Goal: Task Accomplishment & Management: Manage account settings

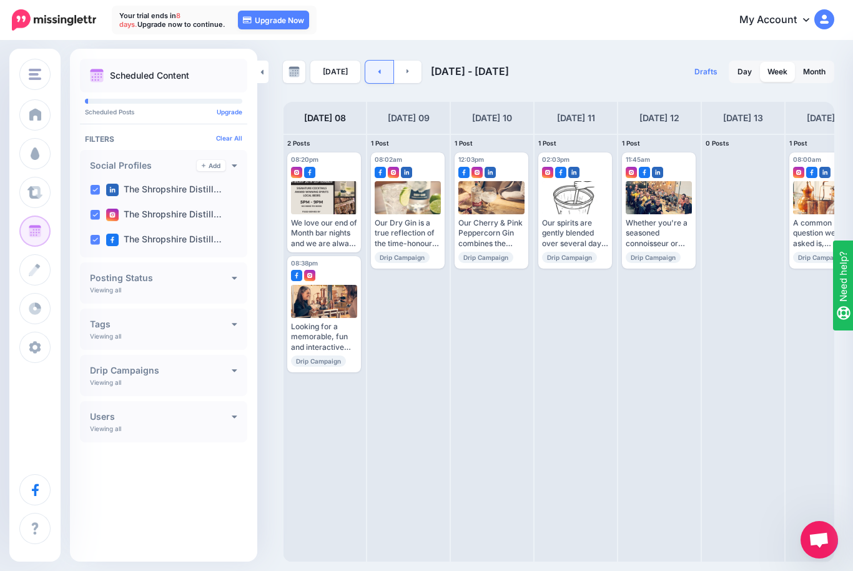
click at [376, 77] on link at bounding box center [379, 72] width 28 height 22
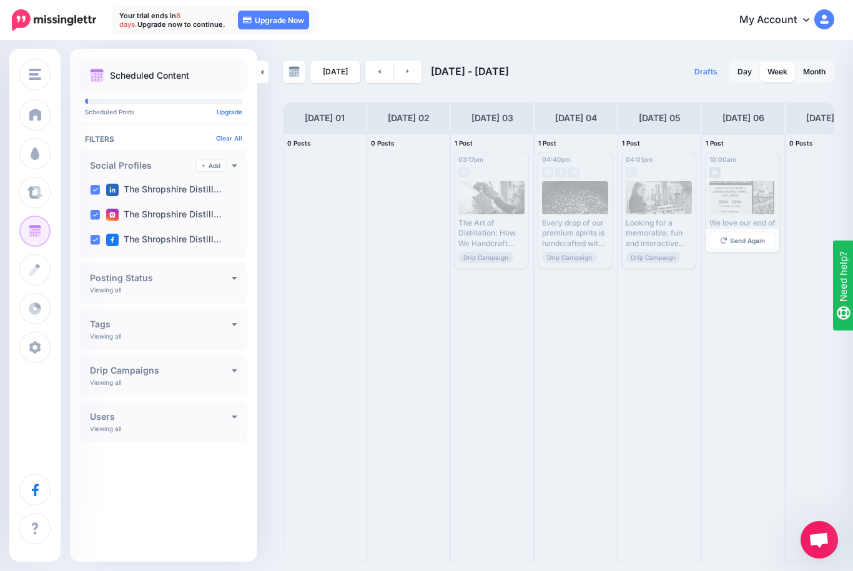
click at [753, 188] on div at bounding box center [742, 197] width 67 height 33
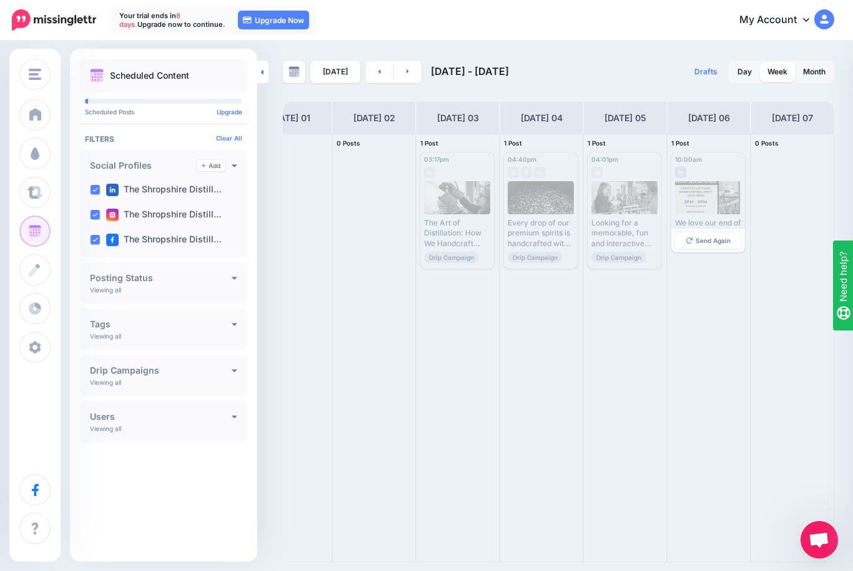
scroll to position [0, 34]
click at [407, 67] on link at bounding box center [408, 72] width 28 height 22
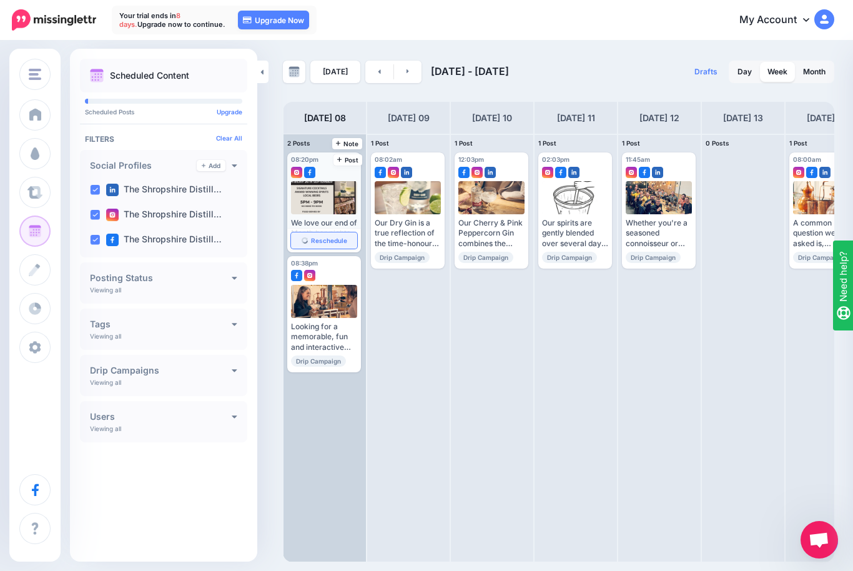
click at [317, 232] on link "Reschedule" at bounding box center [324, 240] width 66 height 16
click at [322, 196] on div at bounding box center [324, 197] width 67 height 33
click at [325, 245] on link "Reschedule" at bounding box center [324, 240] width 66 height 16
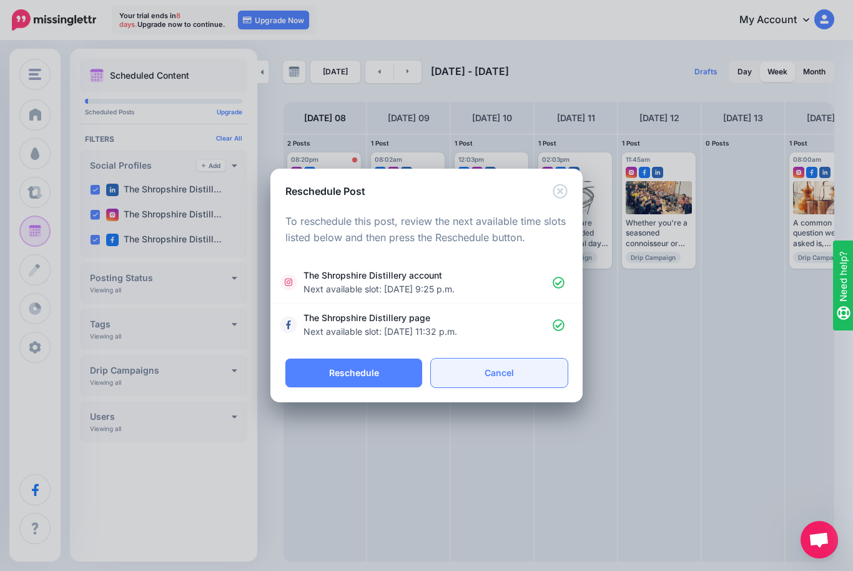
click at [489, 368] on link "Cancel" at bounding box center [499, 372] width 137 height 29
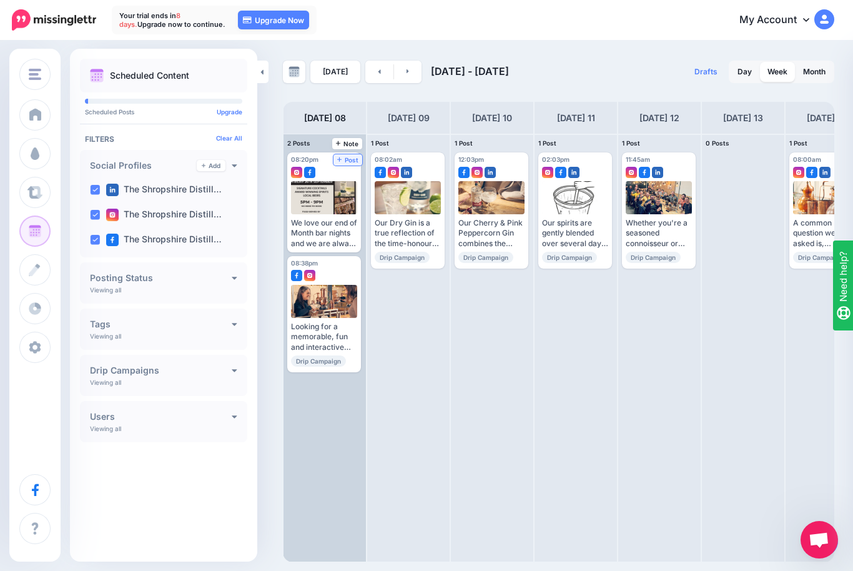
click at [349, 160] on span "Post" at bounding box center [348, 160] width 22 height 6
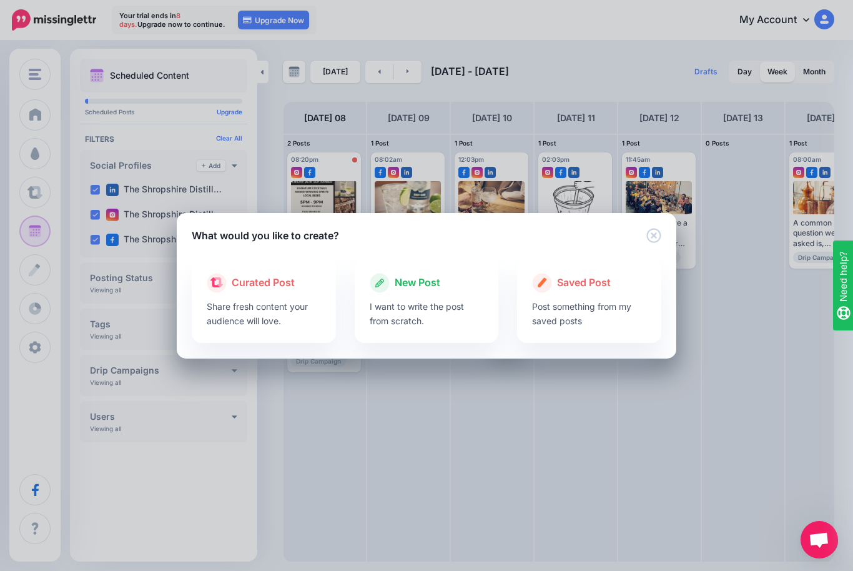
click at [652, 229] on icon "Close" at bounding box center [653, 235] width 14 height 14
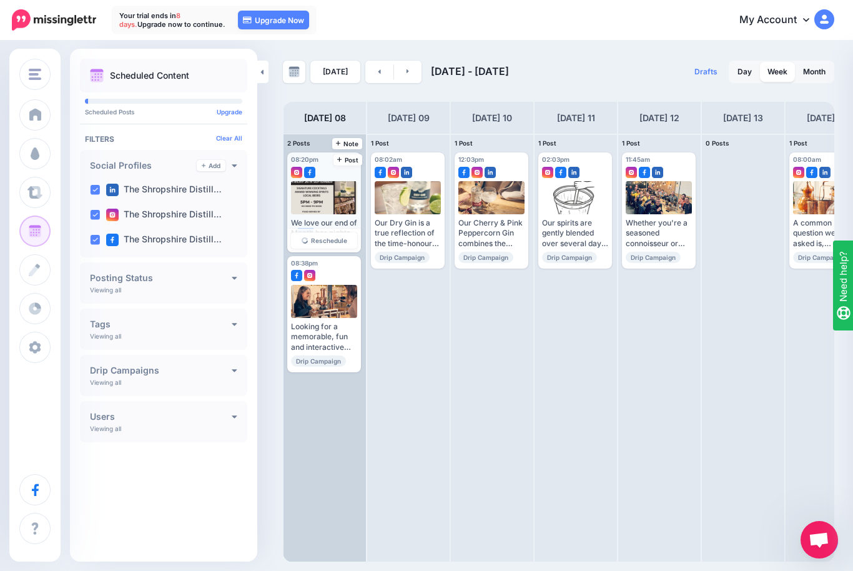
click at [314, 167] on img at bounding box center [309, 172] width 11 height 11
click at [319, 297] on div at bounding box center [324, 301] width 67 height 33
click at [328, 323] on div "Looking for a memorable, fun and interactive experience ? Explore our experienc…" at bounding box center [324, 337] width 66 height 31
click at [340, 235] on link "Reschedule" at bounding box center [324, 240] width 66 height 16
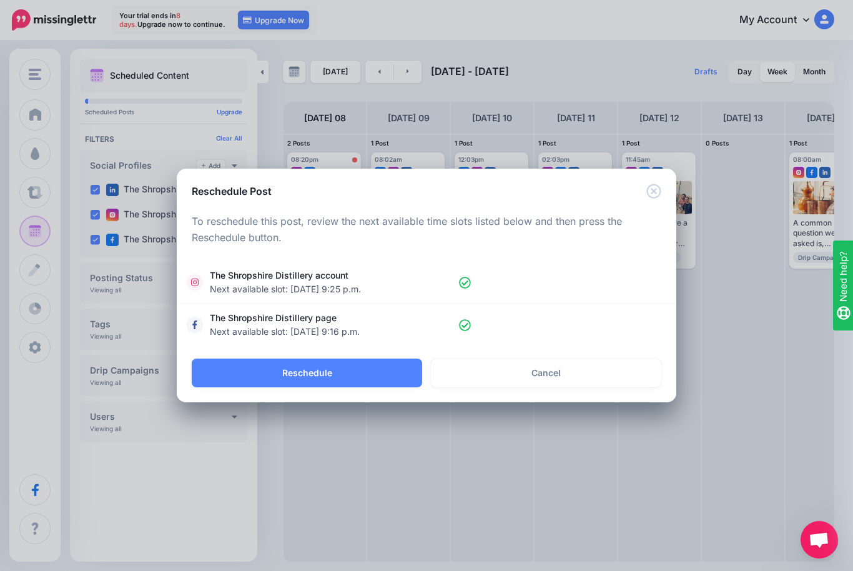
click at [657, 191] on icon "Close" at bounding box center [653, 191] width 15 height 15
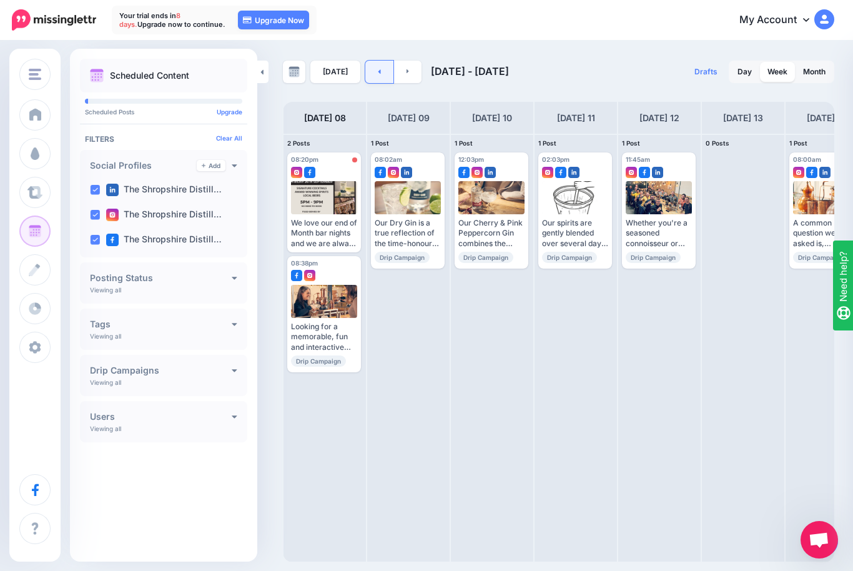
click at [370, 66] on link at bounding box center [379, 72] width 28 height 22
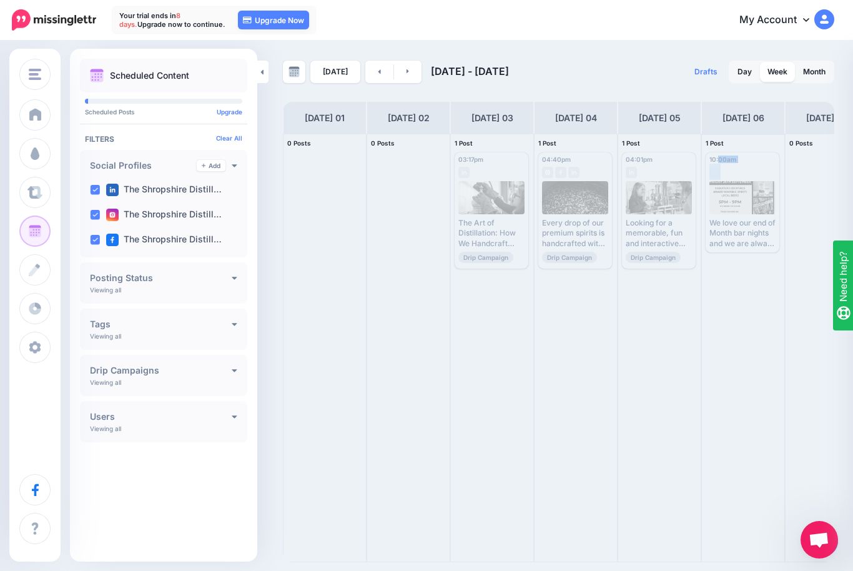
click at [730, 302] on div "10:00am Sat, September 6, 2025 10:00am Published We love our end of Month bar n…" at bounding box center [743, 347] width 82 height 427
click at [402, 71] on link at bounding box center [408, 72] width 28 height 22
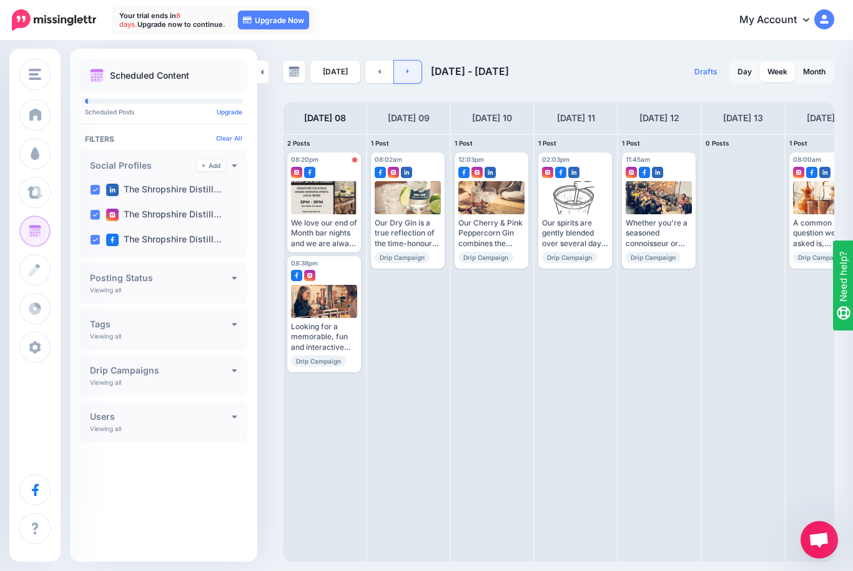
click at [412, 64] on link at bounding box center [408, 72] width 28 height 22
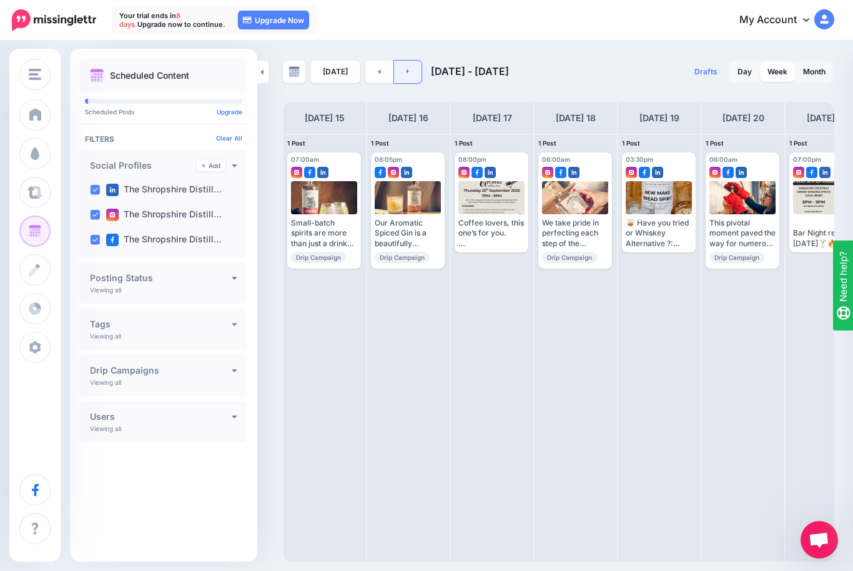
click at [415, 71] on link at bounding box center [408, 72] width 28 height 22
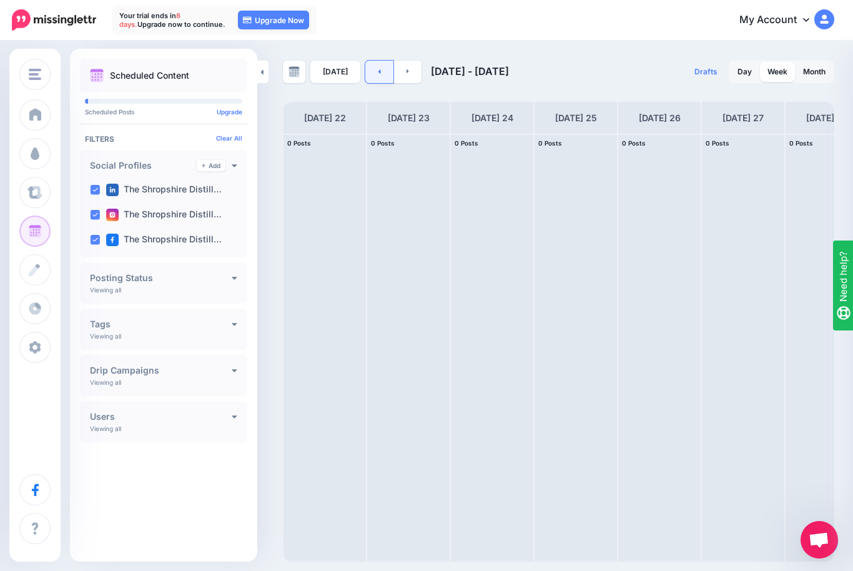
click at [383, 70] on link at bounding box center [379, 72] width 28 height 22
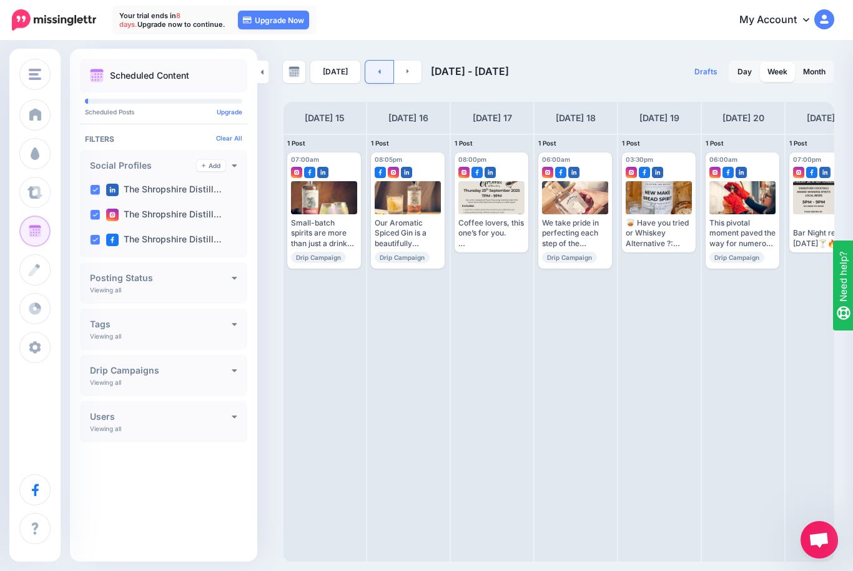
click at [384, 74] on link at bounding box center [379, 72] width 28 height 22
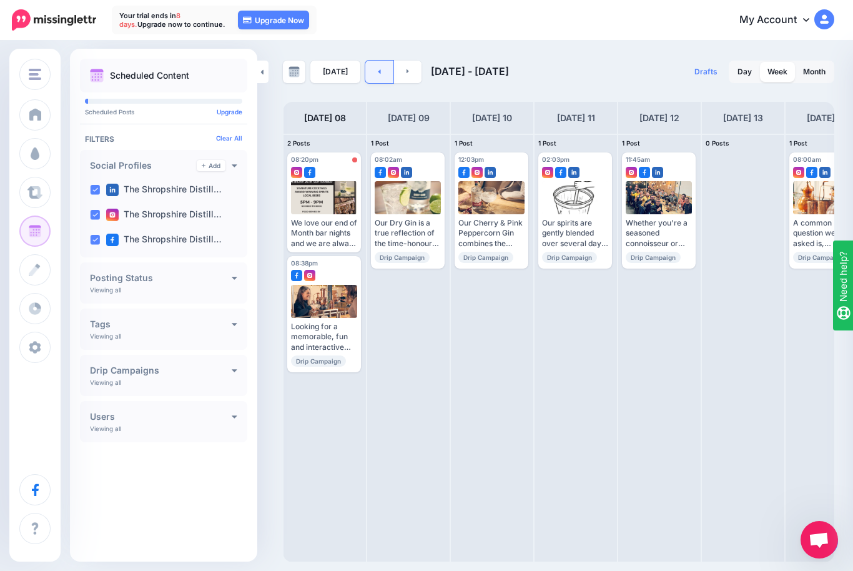
click at [378, 72] on link at bounding box center [379, 72] width 28 height 22
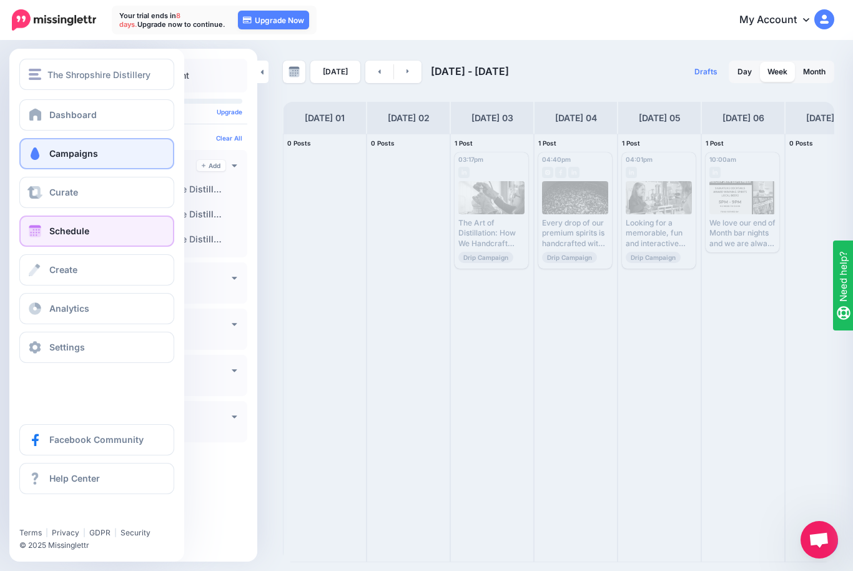
click at [33, 157] on span at bounding box center [35, 153] width 16 height 12
click at [89, 153] on span "Campaigns" at bounding box center [73, 153] width 49 height 11
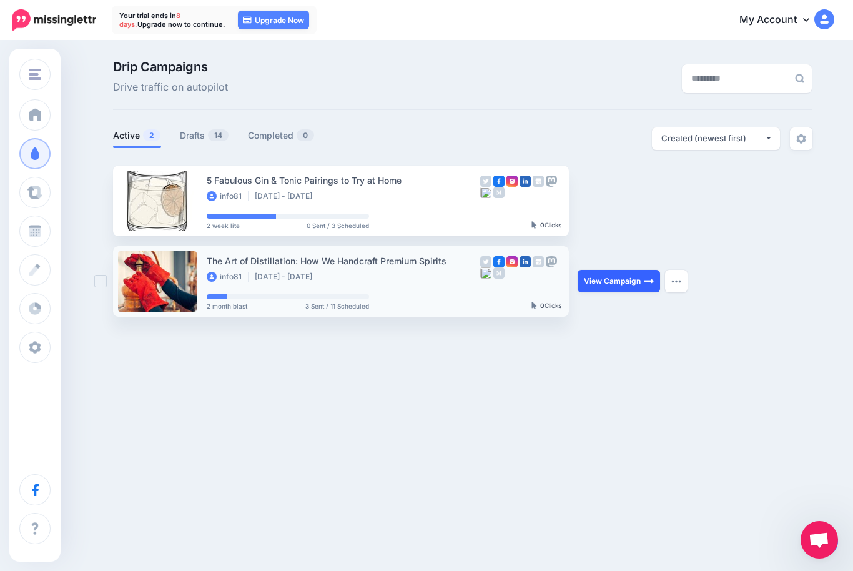
click at [625, 280] on link "View Campaign" at bounding box center [619, 281] width 82 height 22
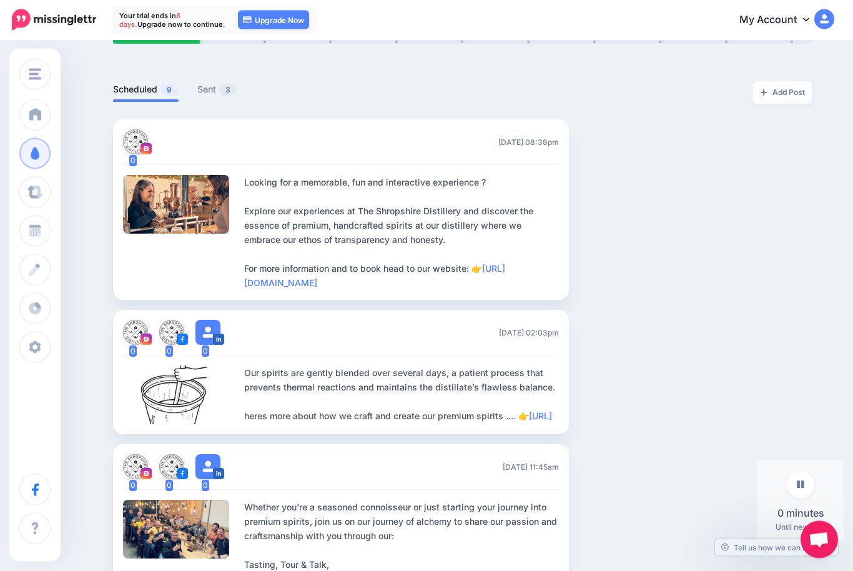
scroll to position [269, 0]
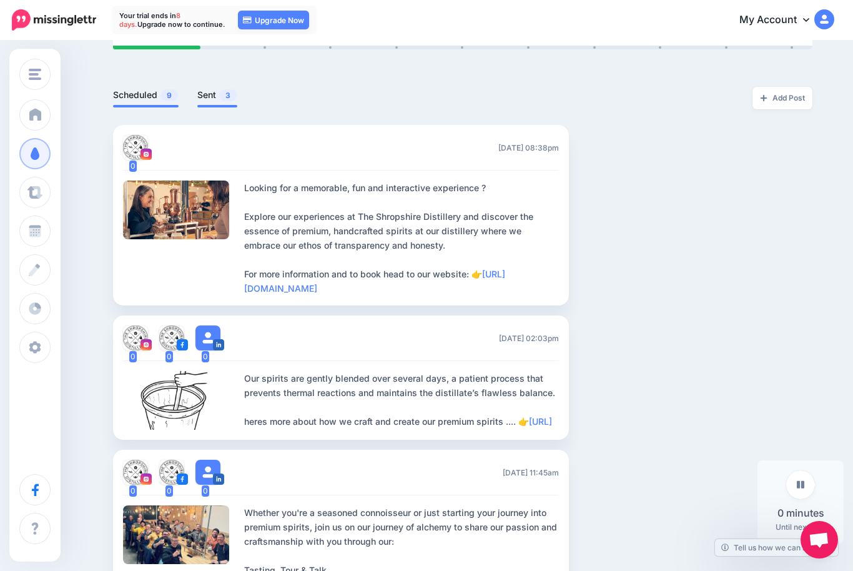
click at [205, 100] on link "Sent 3" at bounding box center [217, 94] width 40 height 15
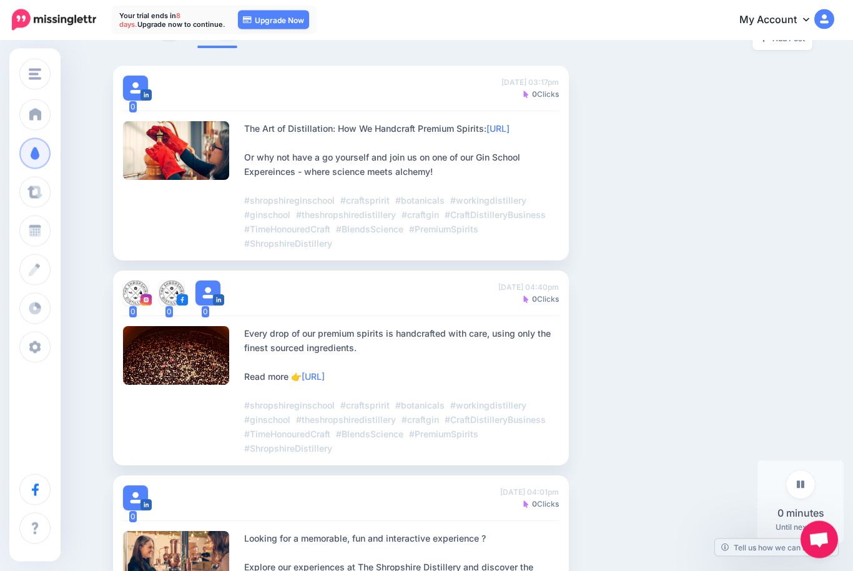
scroll to position [328, 0]
click at [175, 149] on div at bounding box center [176, 150] width 107 height 59
click at [445, 165] on div "The Art of Distillation: How We Handcraft Premium Spirits: https://lttr.ai/AiWD…" at bounding box center [401, 185] width 315 height 129
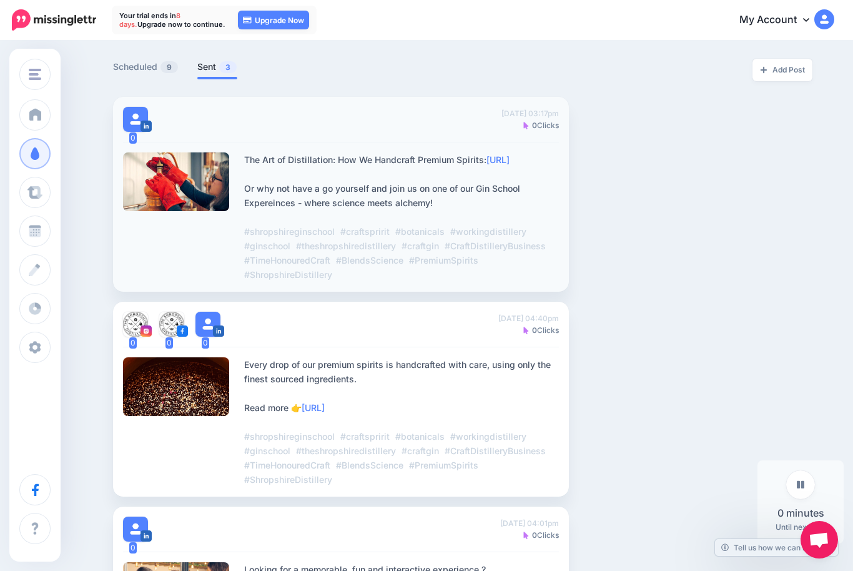
scroll to position [194, 0]
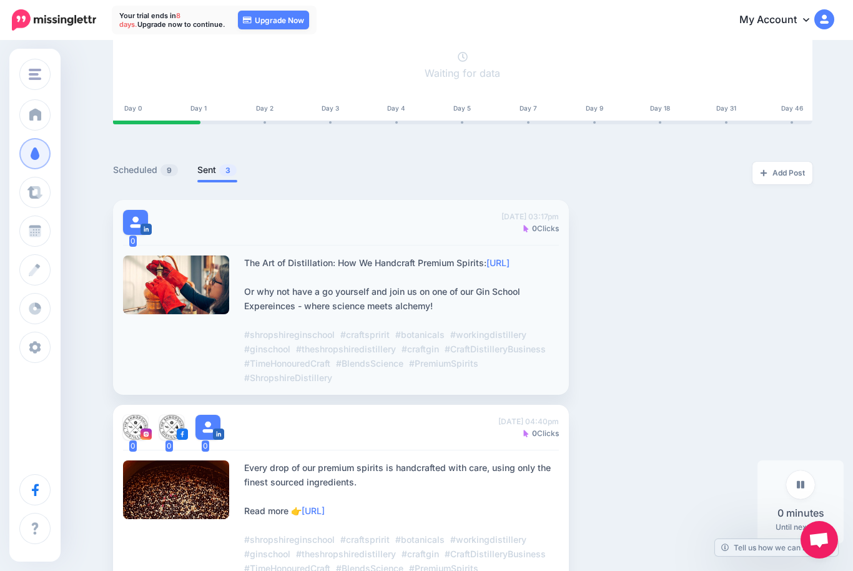
click at [469, 295] on div "The Art of Distillation: How We Handcraft Premium Spirits: https://lttr.ai/AiWD…" at bounding box center [401, 319] width 315 height 129
click at [407, 340] on span "#botanicals" at bounding box center [419, 334] width 49 height 11
click at [368, 315] on div "The Art of Distillation: How We Handcraft Premium Spirits: https://lttr.ai/AiWD…" at bounding box center [401, 319] width 315 height 129
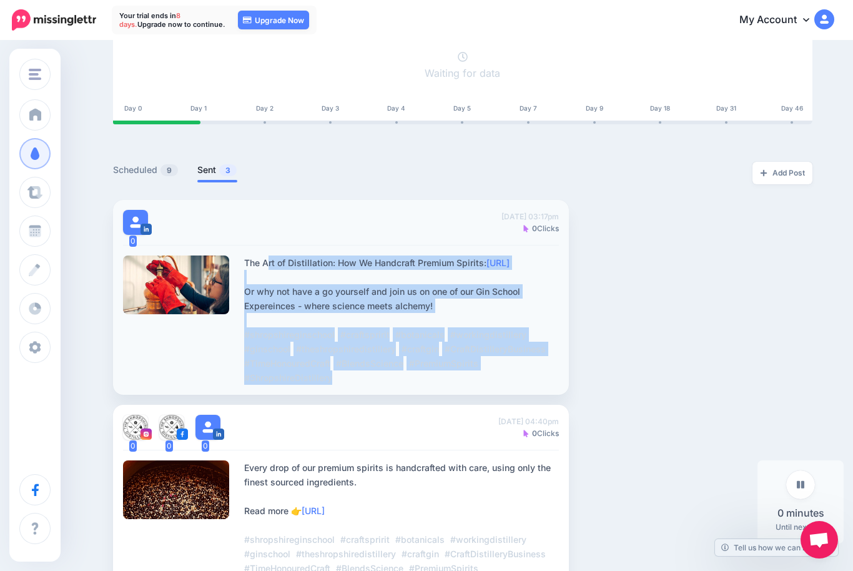
copy div "The Art of Distillation: How We Handcraft Premium Spirits: https://lttr.ai/AiWD…"
click at [180, 282] on div at bounding box center [176, 284] width 107 height 59
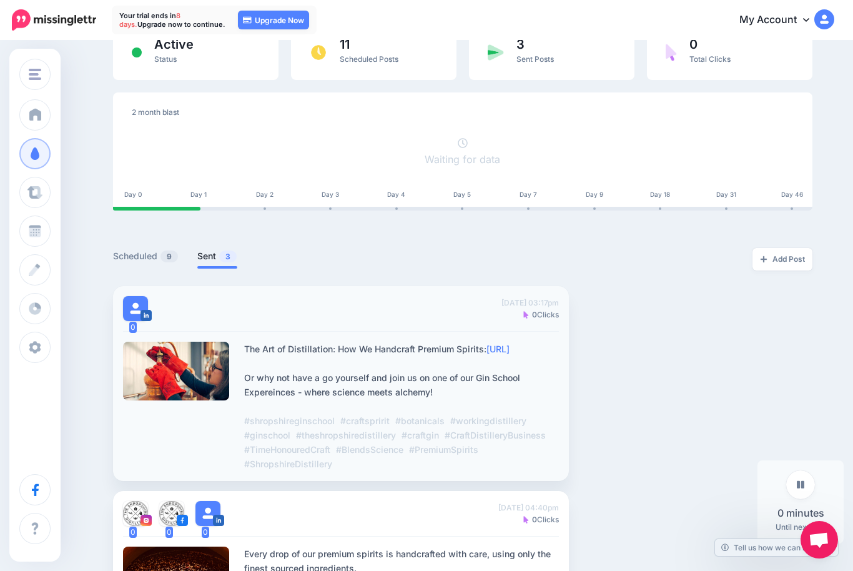
scroll to position [0, 0]
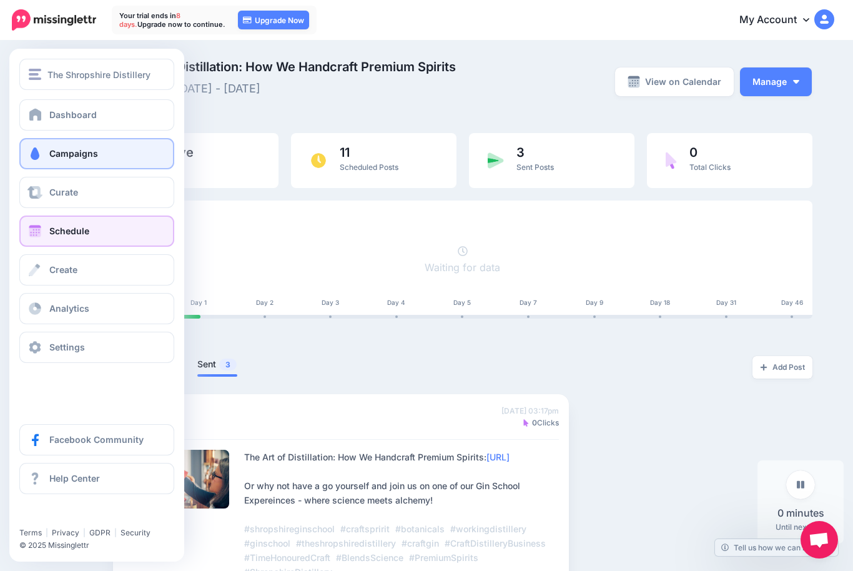
click at [33, 232] on span at bounding box center [35, 231] width 16 height 12
click at [52, 230] on span "Schedule" at bounding box center [69, 230] width 40 height 11
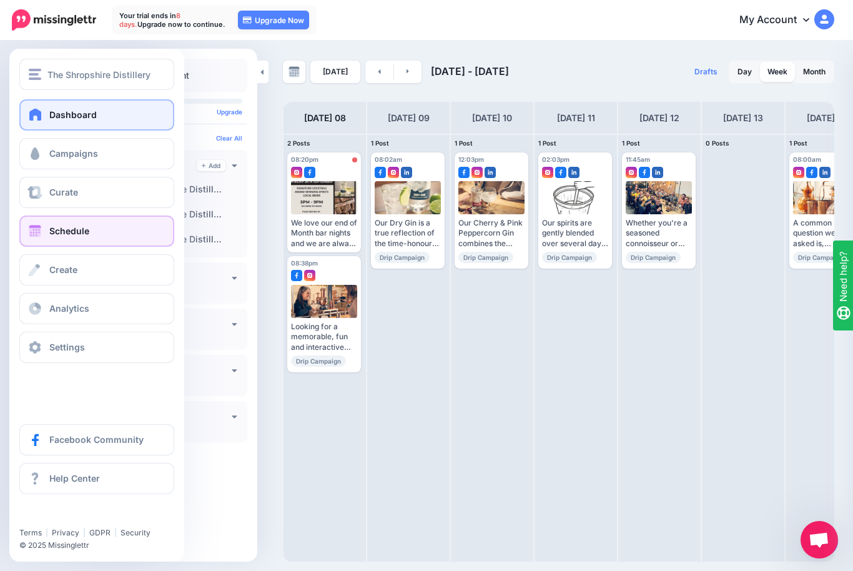
click at [43, 116] on span at bounding box center [35, 114] width 16 height 12
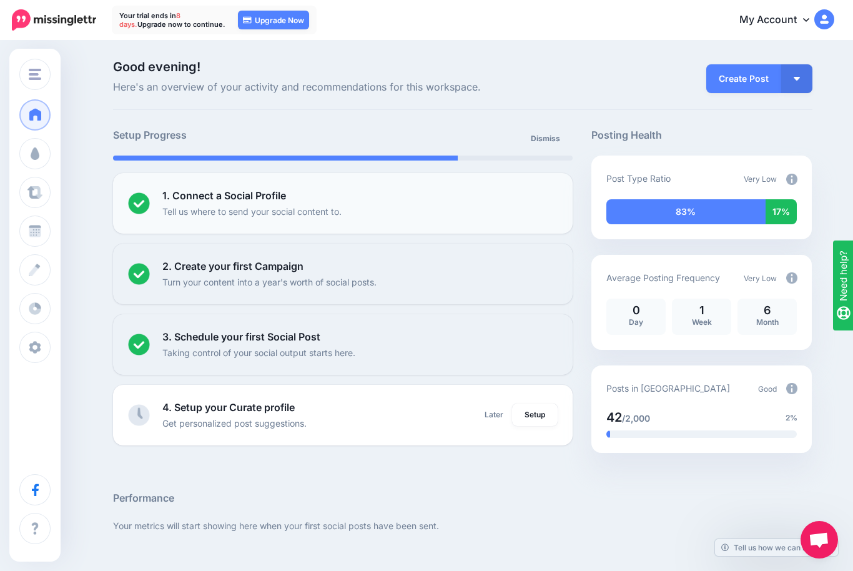
click at [312, 206] on p "Tell us where to send your social content to." at bounding box center [251, 211] width 179 height 14
click at [219, 200] on b "1. Connect a Social Profile" at bounding box center [224, 195] width 124 height 12
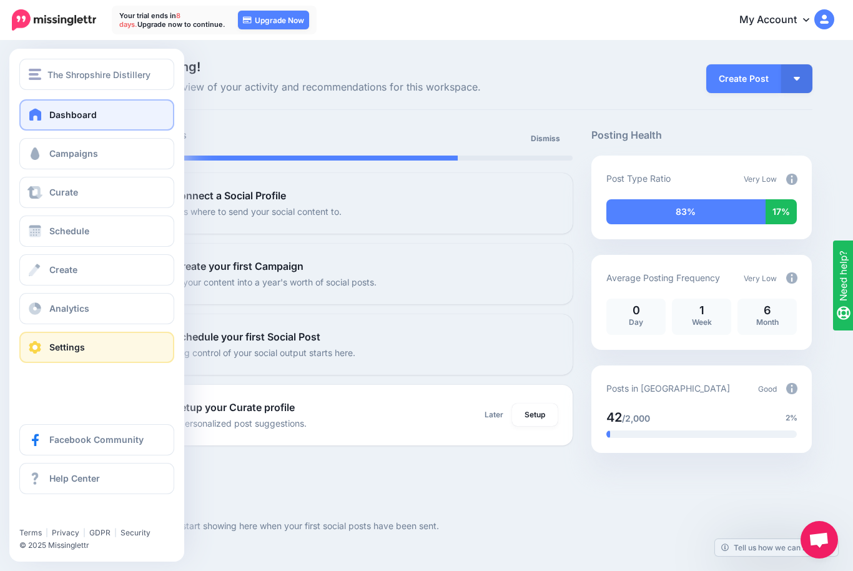
click at [34, 347] on span at bounding box center [35, 347] width 16 height 12
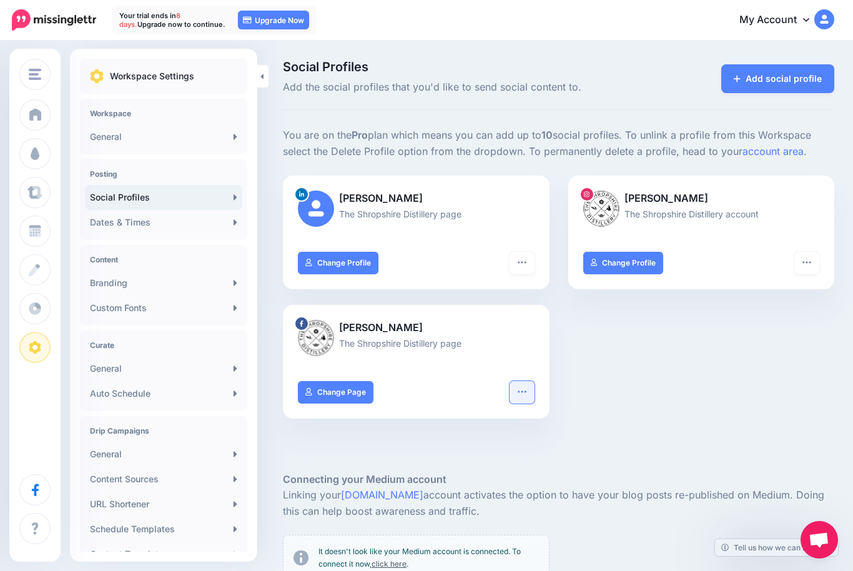
click at [521, 390] on icon "button" at bounding box center [522, 391] width 8 height 2
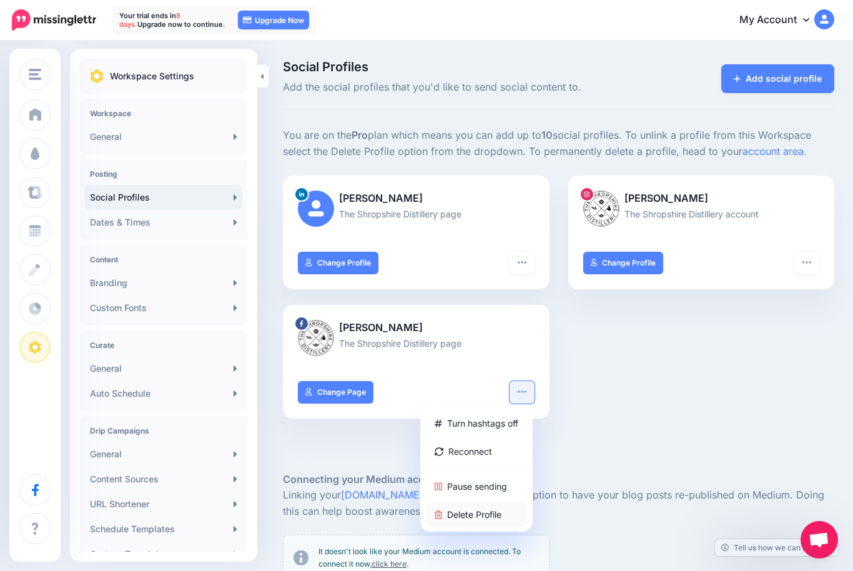
click at [475, 510] on link "Delete Profile" at bounding box center [476, 514] width 102 height 24
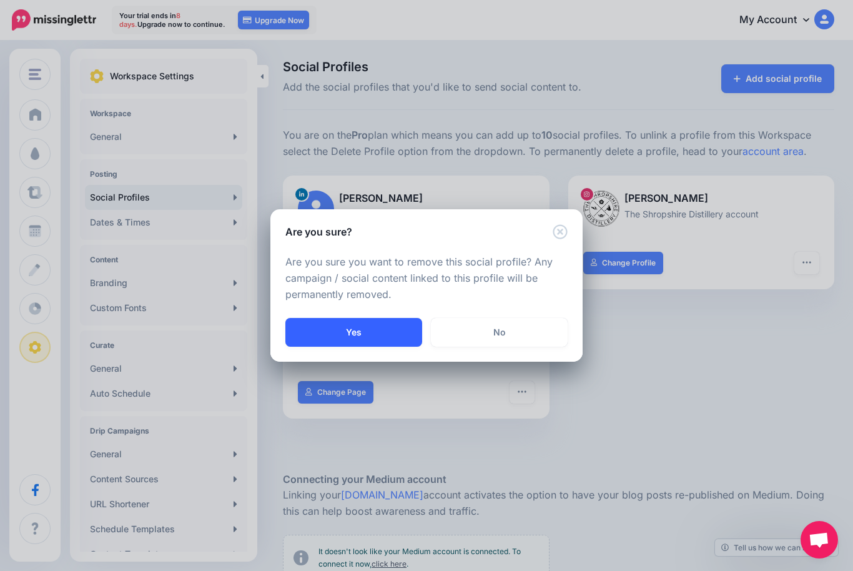
click at [373, 330] on button "Yes" at bounding box center [353, 332] width 137 height 29
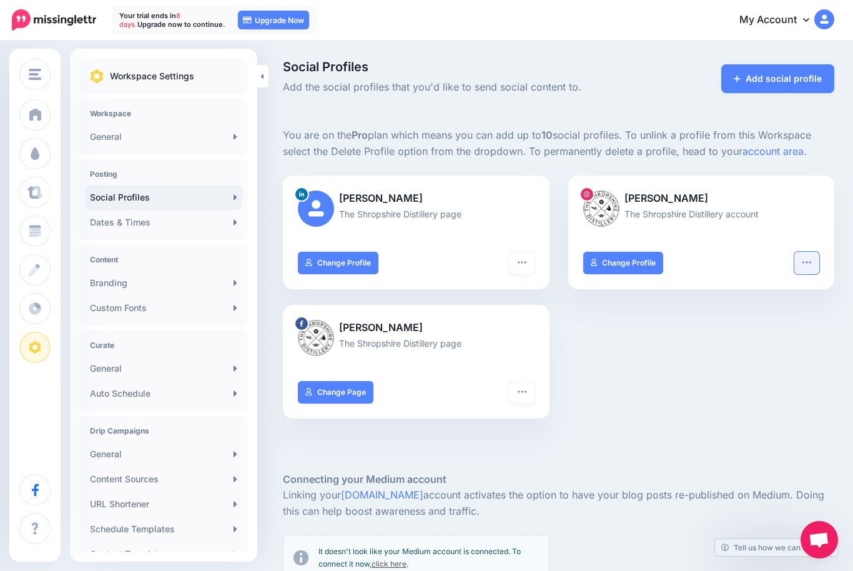
click at [811, 261] on icon "button" at bounding box center [807, 262] width 8 height 2
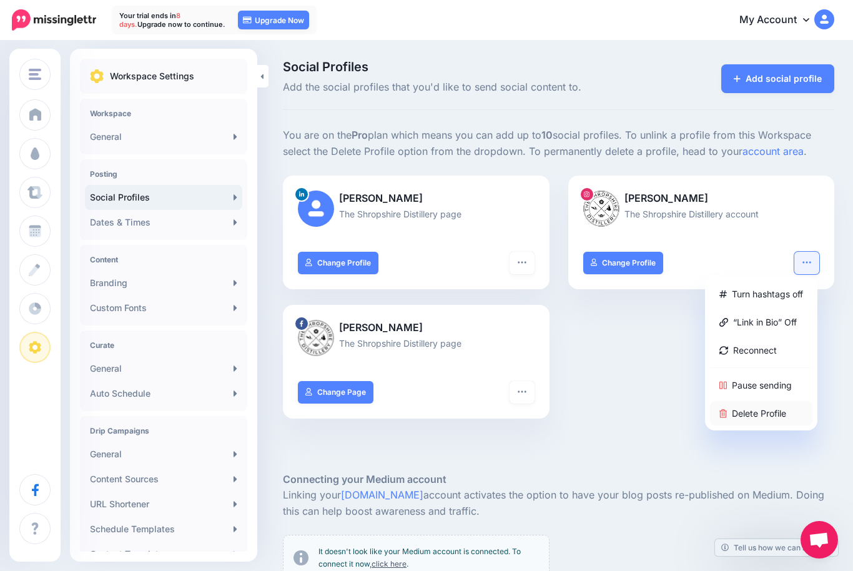
click at [774, 412] on link "Delete Profile" at bounding box center [761, 413] width 102 height 24
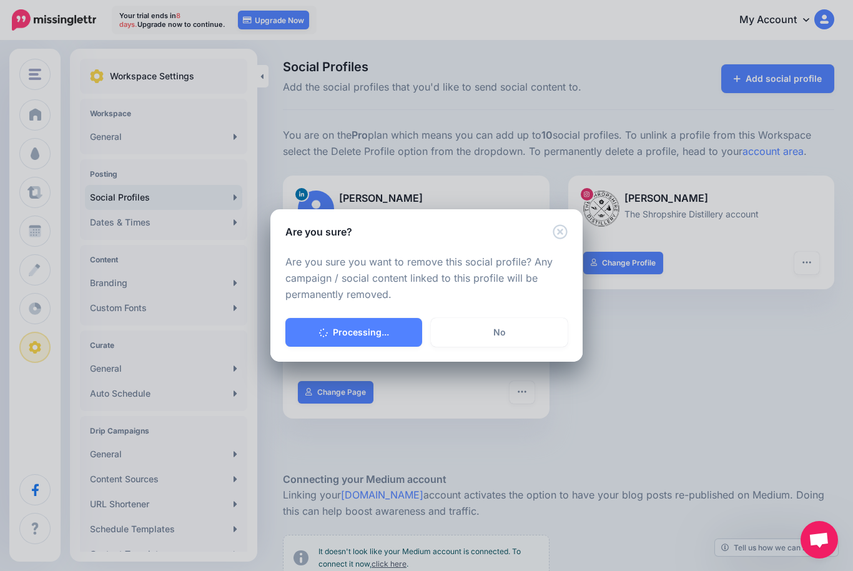
click at [767, 410] on div "Are you sure? Are you sure you want to remove this social profile? Any campaign…" at bounding box center [426, 285] width 853 height 571
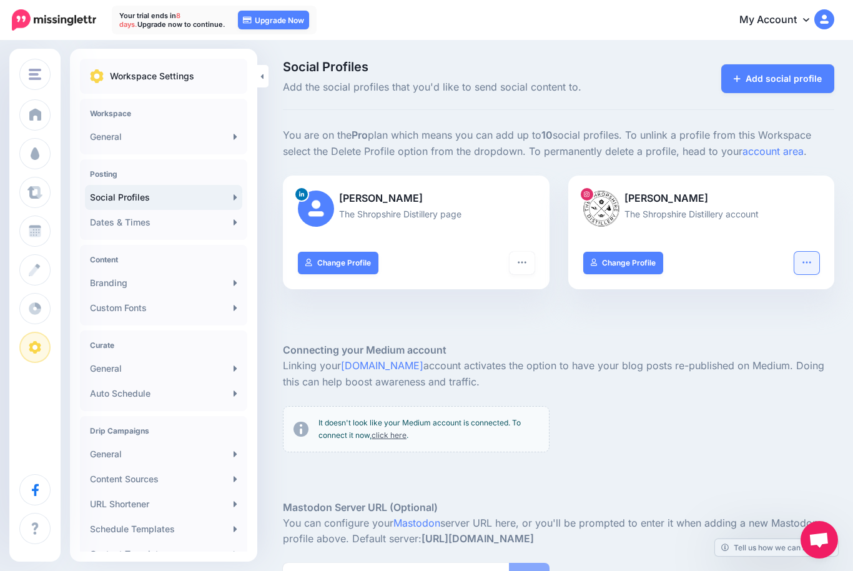
click at [808, 261] on icon "button" at bounding box center [807, 262] width 8 height 2
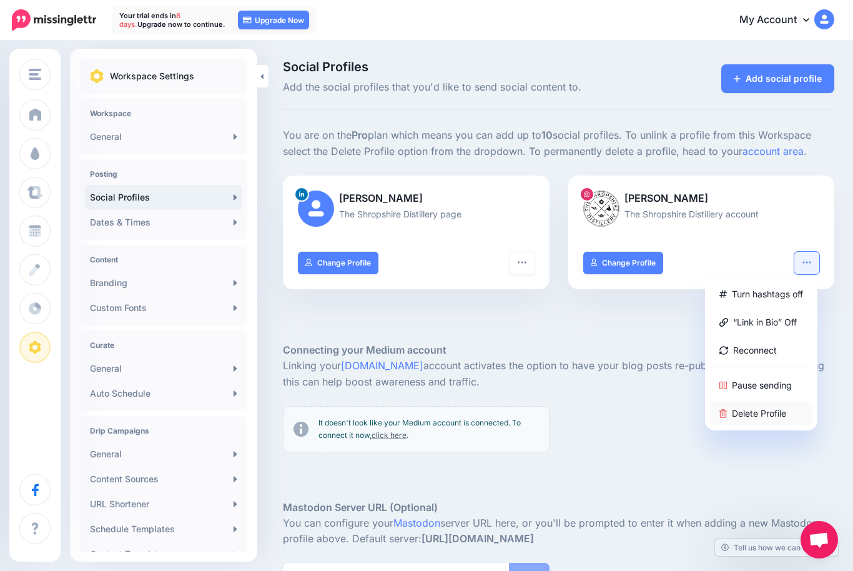
click at [773, 412] on link "Delete Profile" at bounding box center [761, 413] width 102 height 24
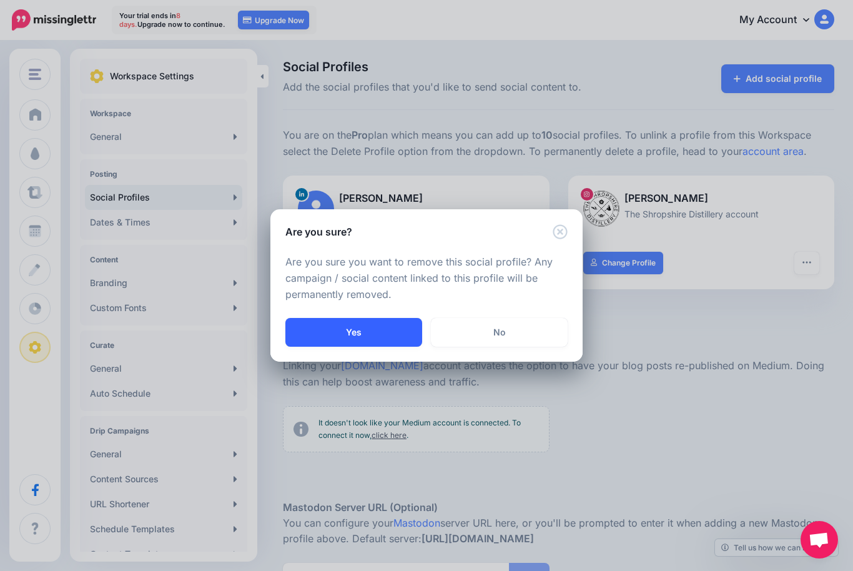
click at [357, 321] on button "Yes" at bounding box center [353, 332] width 137 height 29
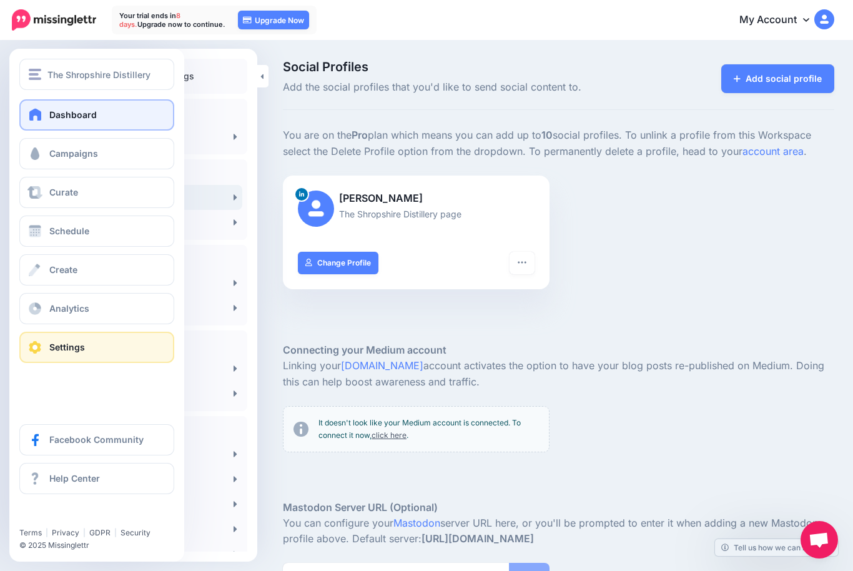
click at [37, 116] on span at bounding box center [35, 114] width 16 height 12
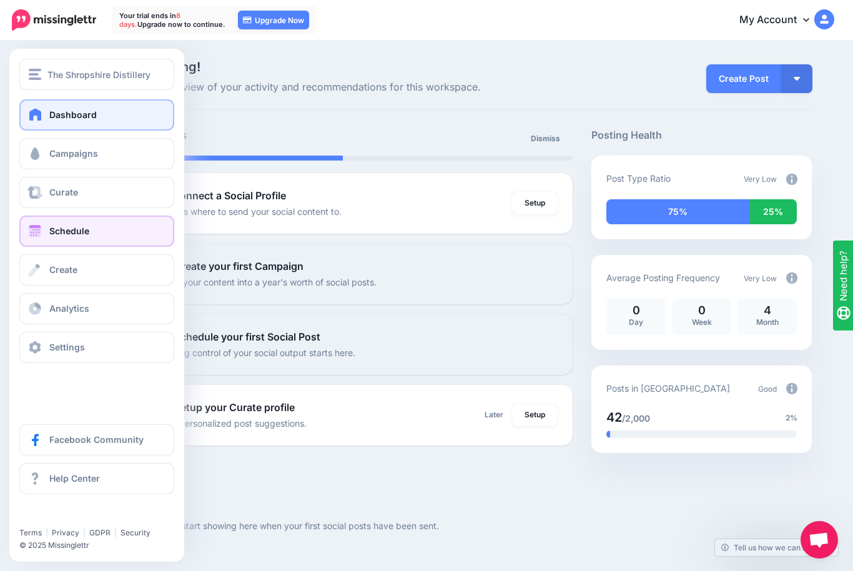
click at [36, 234] on span at bounding box center [35, 231] width 16 height 12
click at [79, 240] on link "Schedule" at bounding box center [96, 230] width 155 height 31
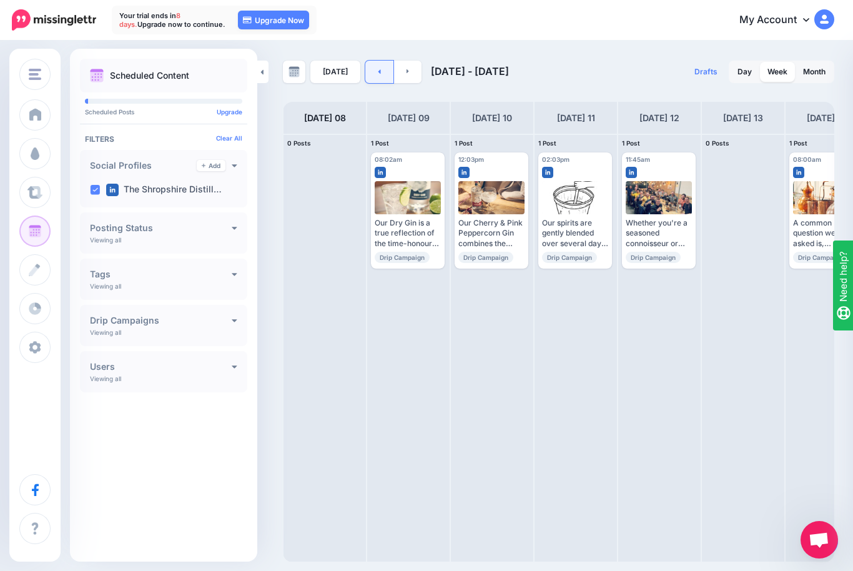
click at [370, 76] on link at bounding box center [379, 72] width 28 height 22
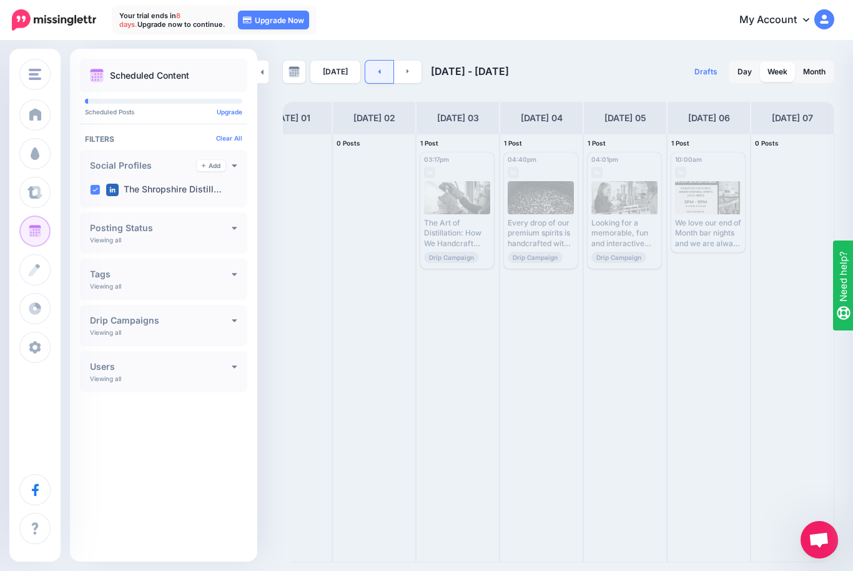
scroll to position [0, 34]
click at [407, 71] on link at bounding box center [408, 72] width 28 height 22
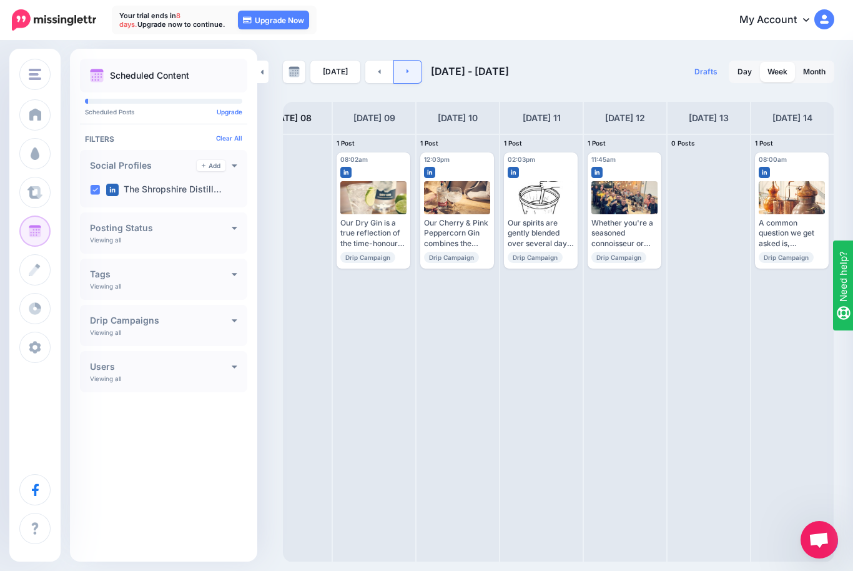
click at [407, 69] on icon at bounding box center [408, 70] width 3 height 7
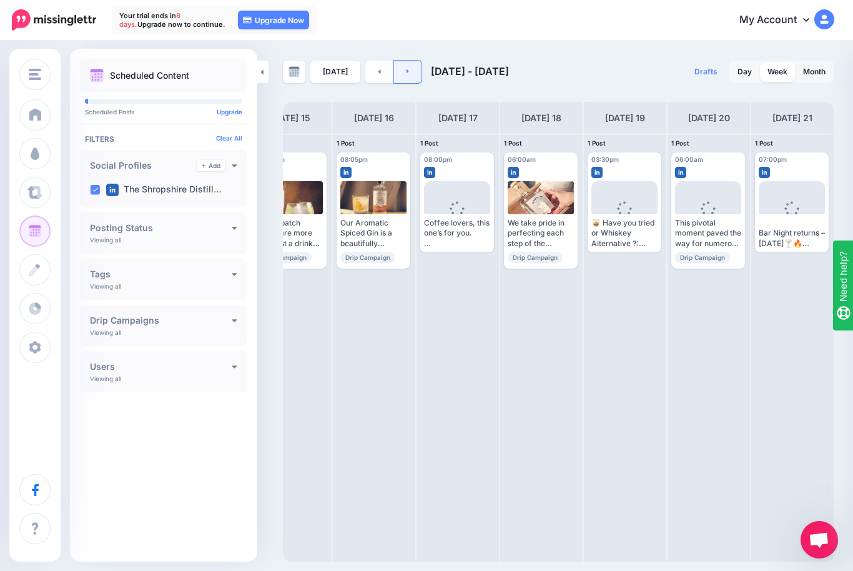
click at [400, 71] on link at bounding box center [408, 72] width 28 height 22
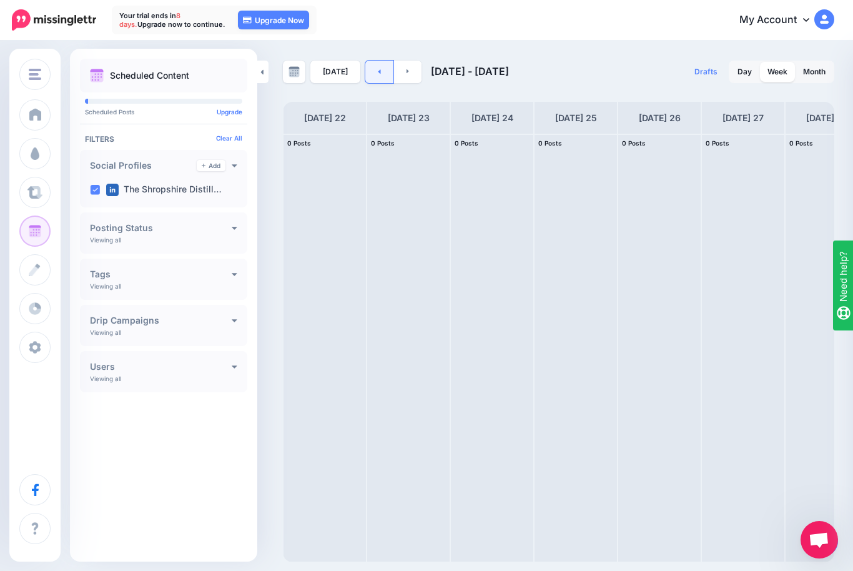
click at [372, 69] on link at bounding box center [379, 72] width 28 height 22
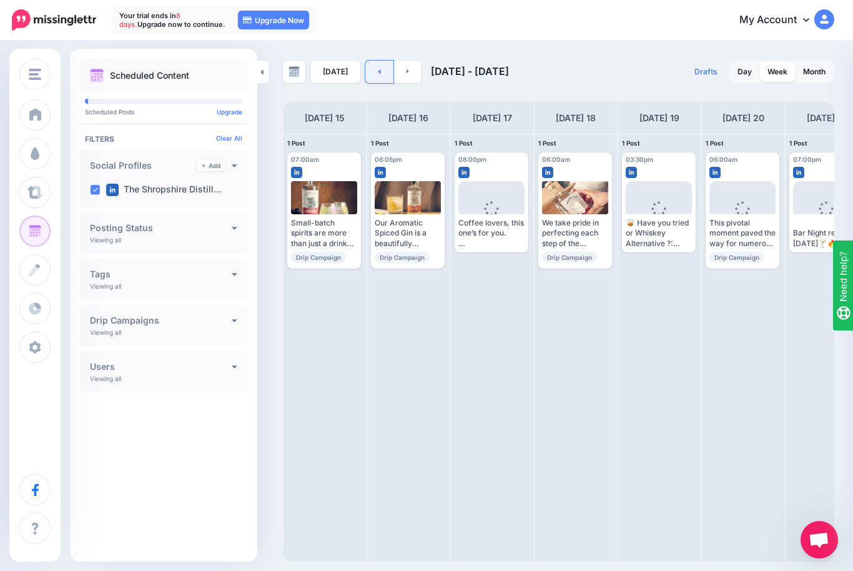
click at [378, 67] on link at bounding box center [379, 72] width 28 height 22
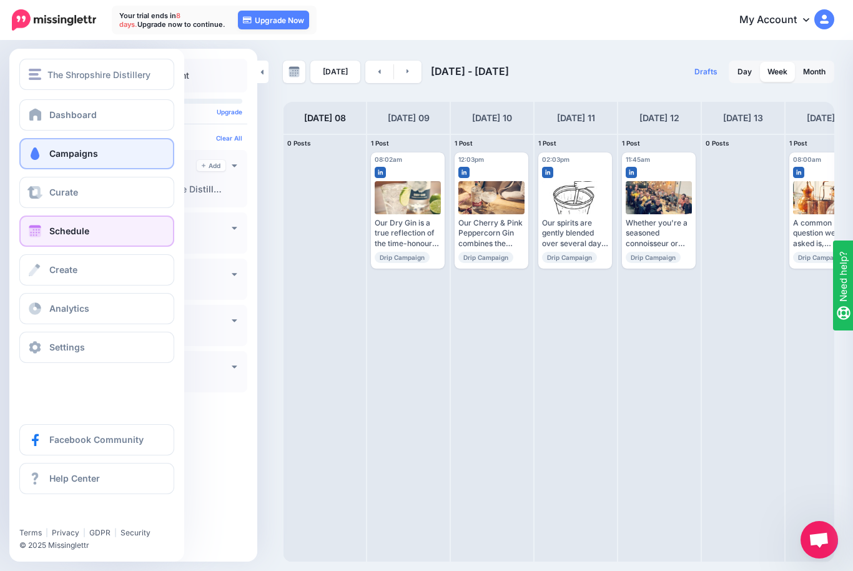
click at [34, 154] on span at bounding box center [35, 153] width 16 height 12
click at [102, 151] on link "Campaigns" at bounding box center [96, 153] width 155 height 31
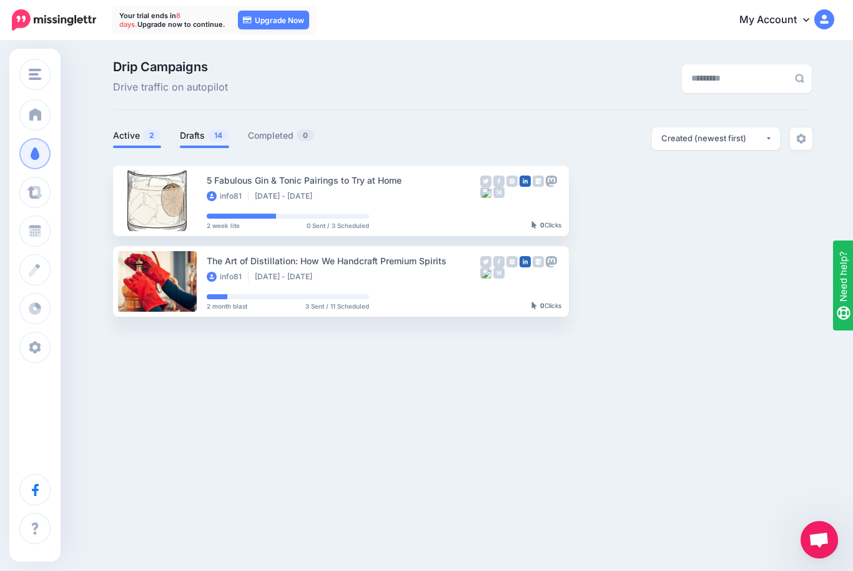
click at [187, 131] on link "Drafts 14" at bounding box center [204, 135] width 49 height 15
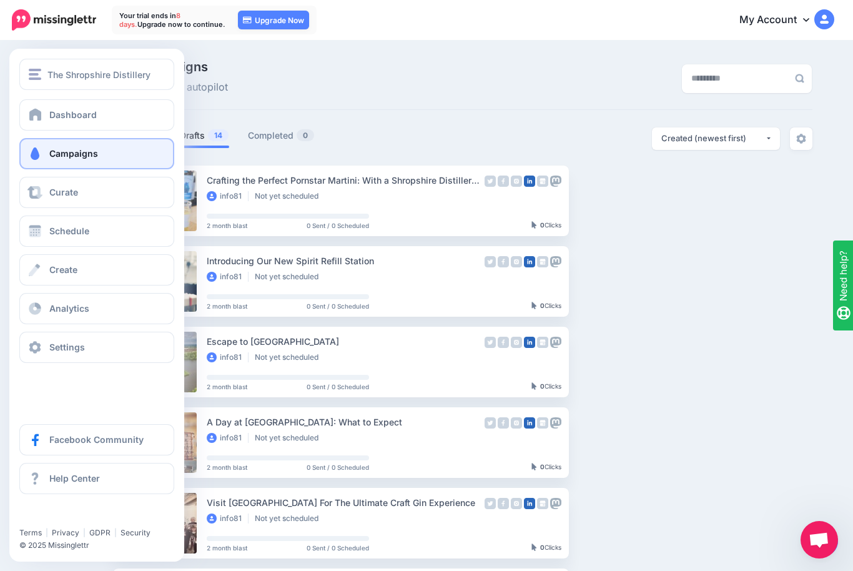
click at [30, 144] on link "Campaigns" at bounding box center [96, 153] width 155 height 31
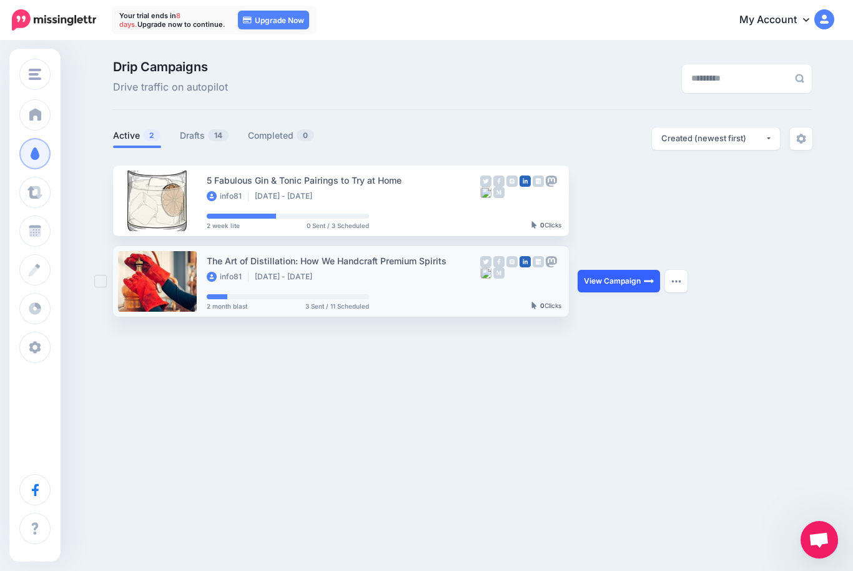
click at [616, 277] on link "View Campaign" at bounding box center [619, 281] width 82 height 22
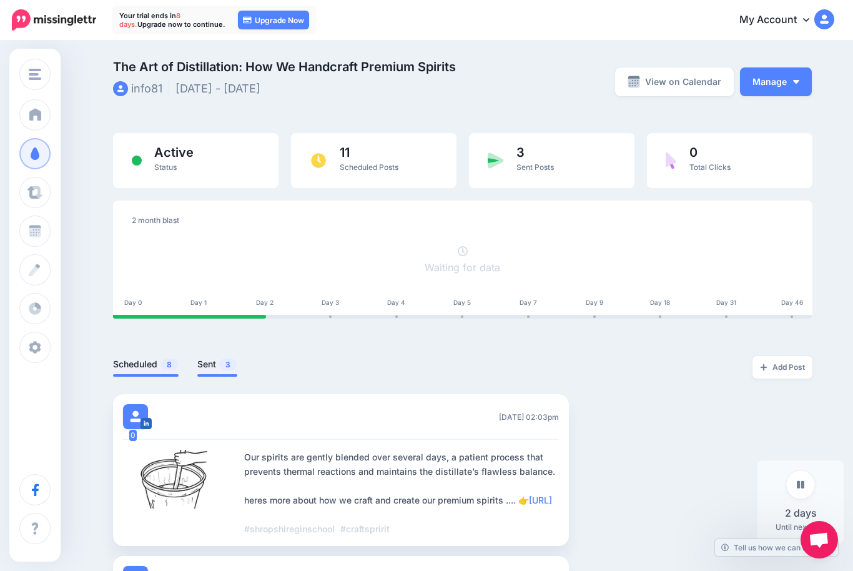
click at [217, 363] on link "Sent 3" at bounding box center [217, 364] width 40 height 15
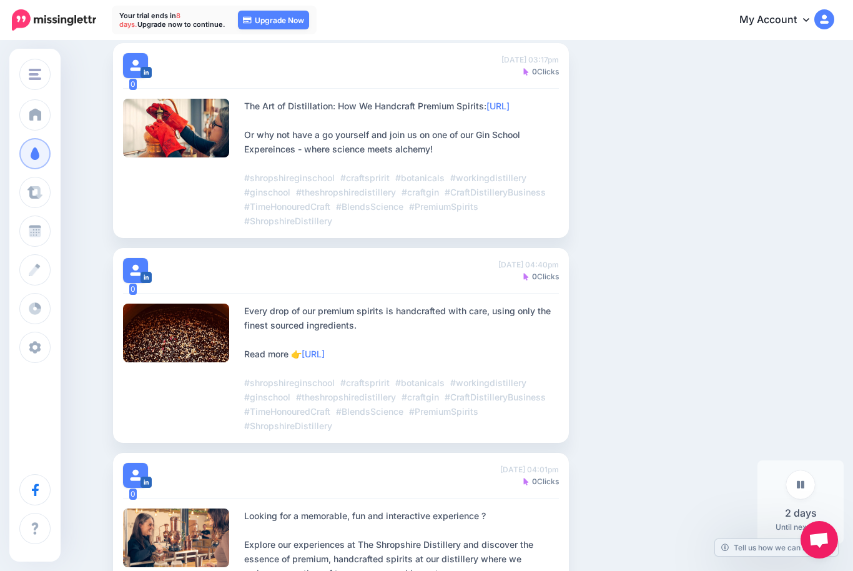
scroll to position [512, 0]
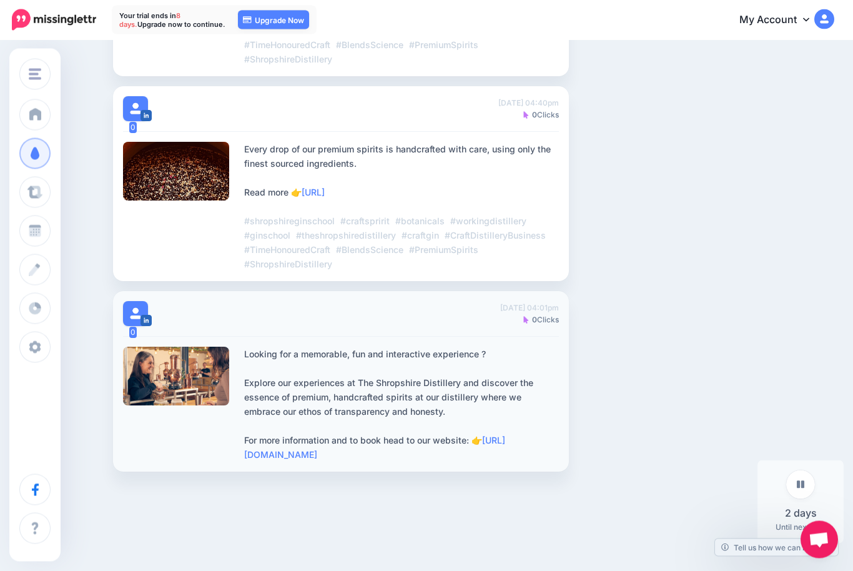
click at [370, 383] on div "Looking for a memorable, fun and interactive experience ? Explore our experienc…" at bounding box center [401, 404] width 315 height 115
click at [188, 392] on div at bounding box center [176, 376] width 107 height 59
copy div "Looking for a memorable, fun and interactive experience ? Explore our experienc…"
